Goal: Task Accomplishment & Management: Manage account settings

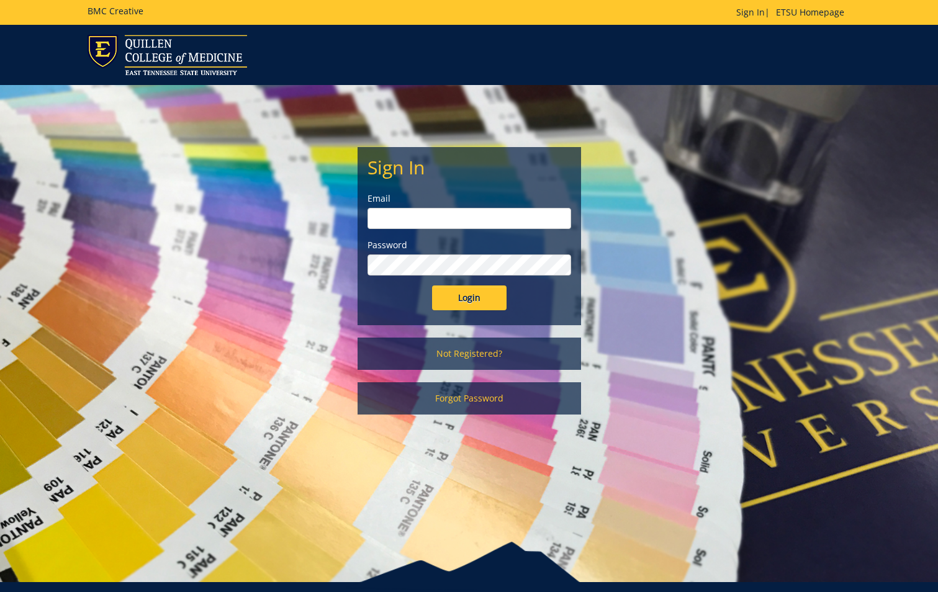
click at [487, 218] on input "email" at bounding box center [470, 218] width 204 height 21
type input "[EMAIL_ADDRESS][DOMAIN_NAME]"
click at [432, 286] on input "Login" at bounding box center [469, 298] width 75 height 25
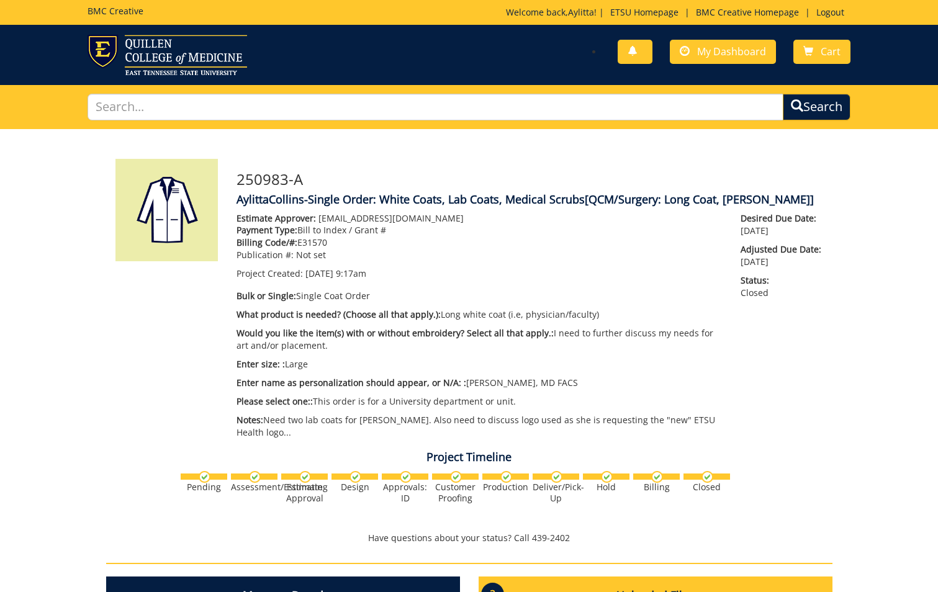
scroll to position [960, 0]
click at [721, 53] on span "My Dashboard" at bounding box center [731, 52] width 69 height 14
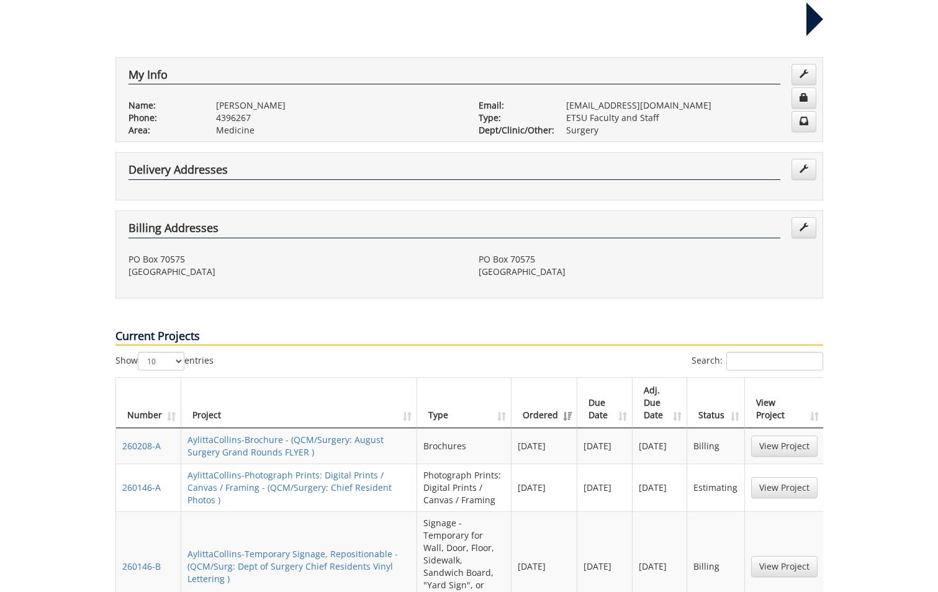
scroll to position [310, 0]
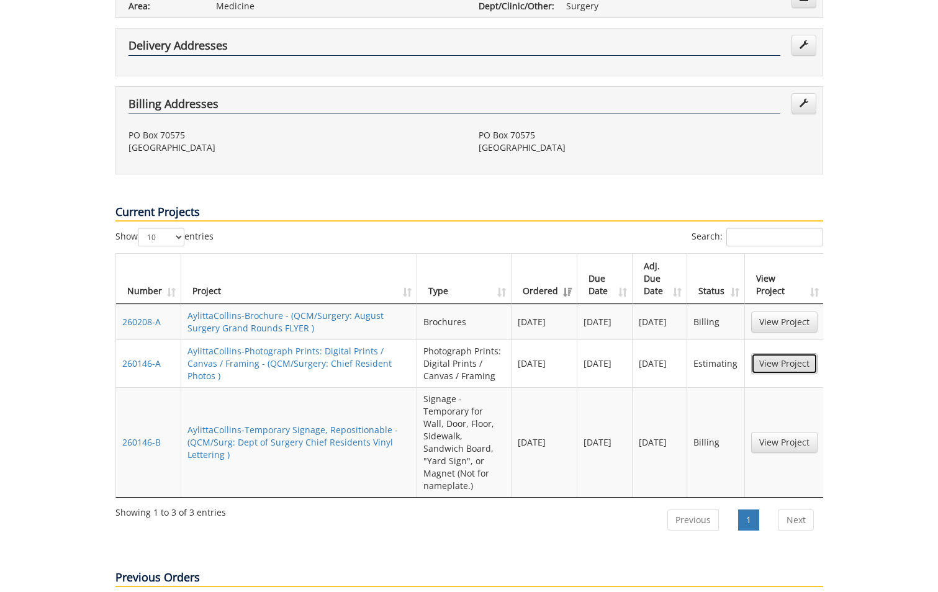
click at [783, 353] on link "View Project" at bounding box center [784, 363] width 66 height 21
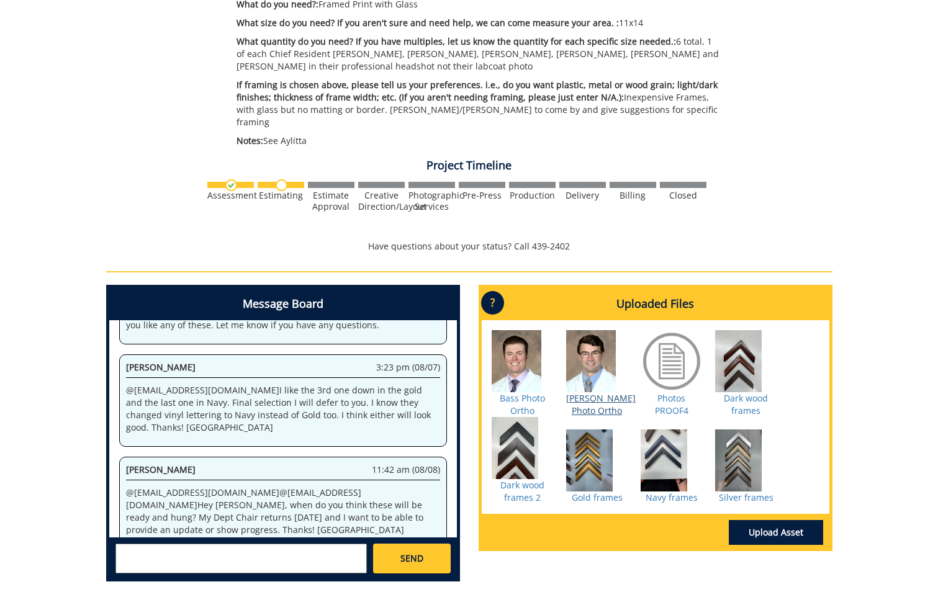
scroll to position [373, 0]
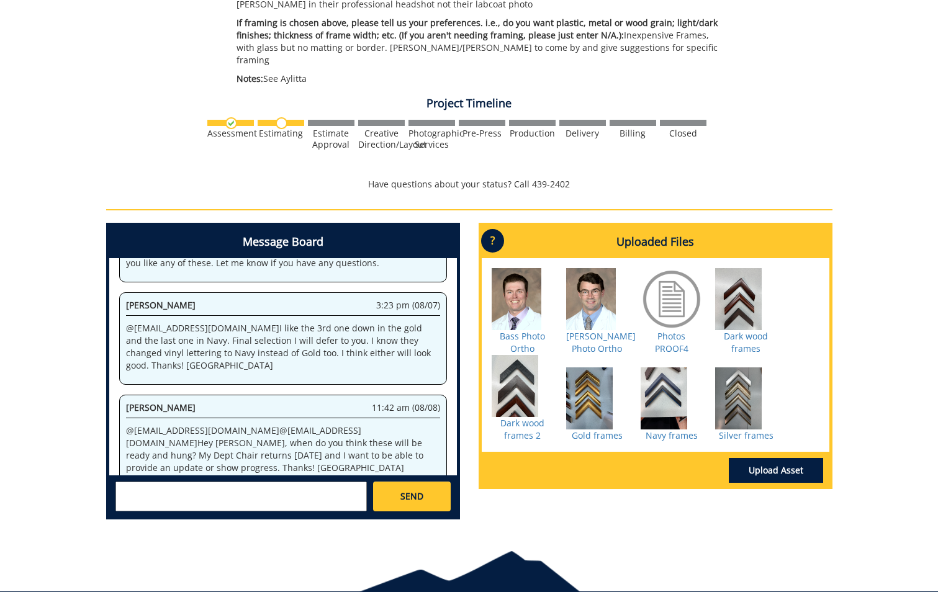
click at [305, 482] on textarea at bounding box center [241, 497] width 251 height 30
type textarea "@"
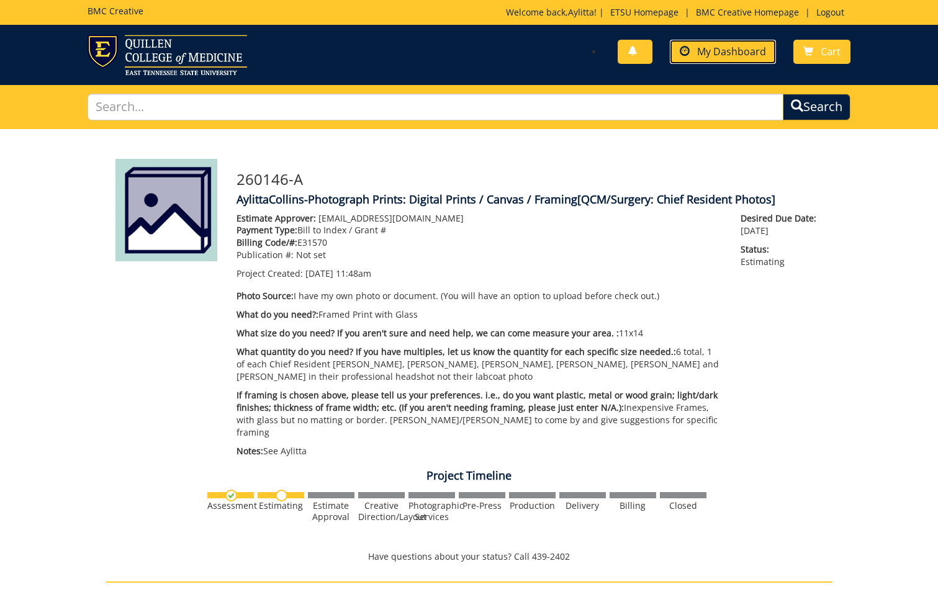
click at [742, 52] on span "My Dashboard" at bounding box center [731, 52] width 69 height 14
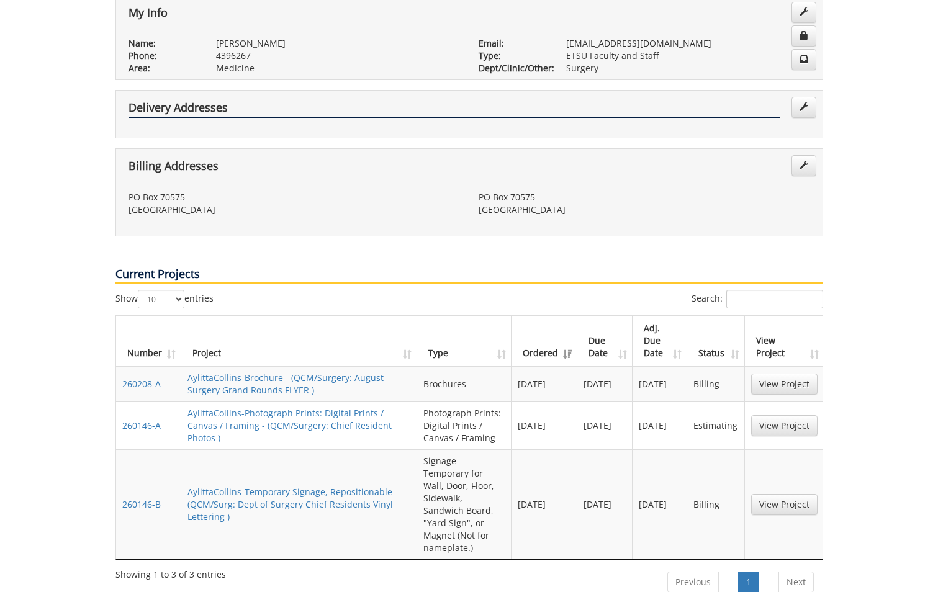
scroll to position [62, 0]
